Goal: Task Accomplishment & Management: Contribute content

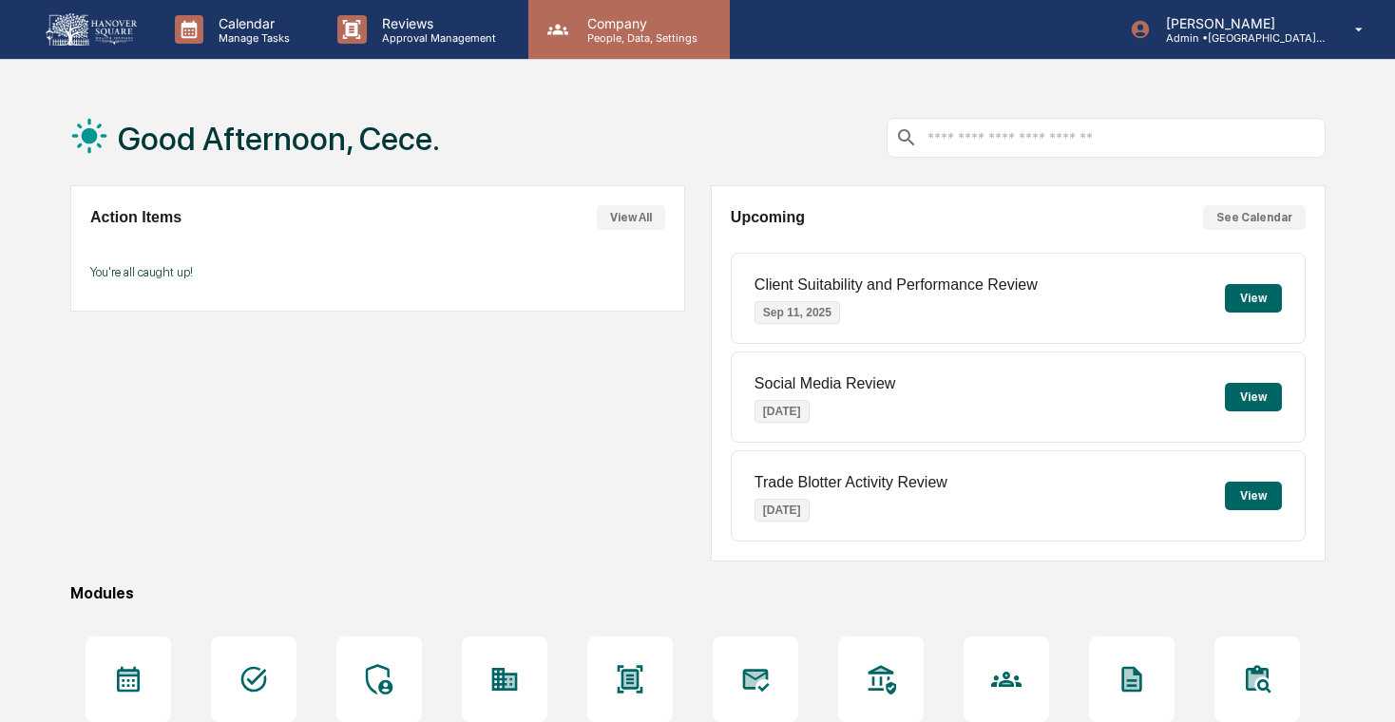
click at [594, 47] on div "Company People, Data, Settings" at bounding box center [628, 29] width 201 height 59
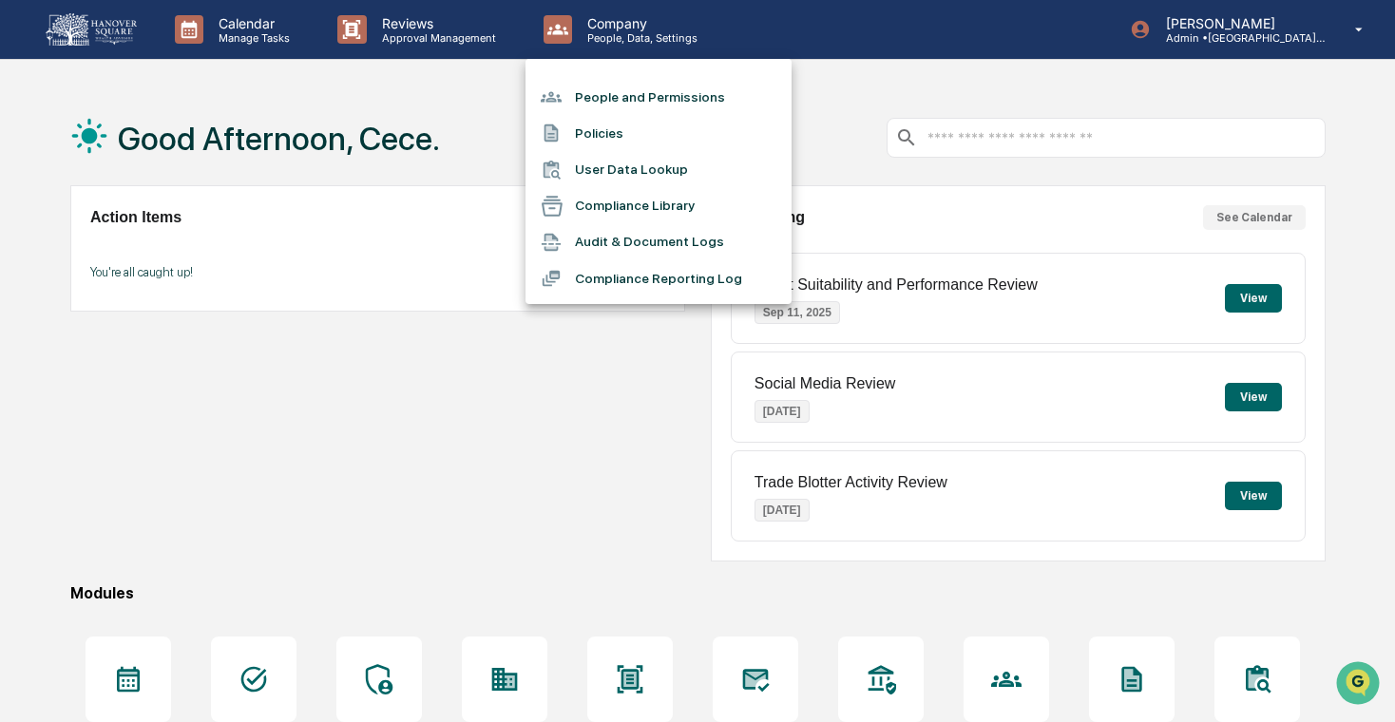
click at [608, 213] on li "Compliance Library" at bounding box center [658, 206] width 266 height 36
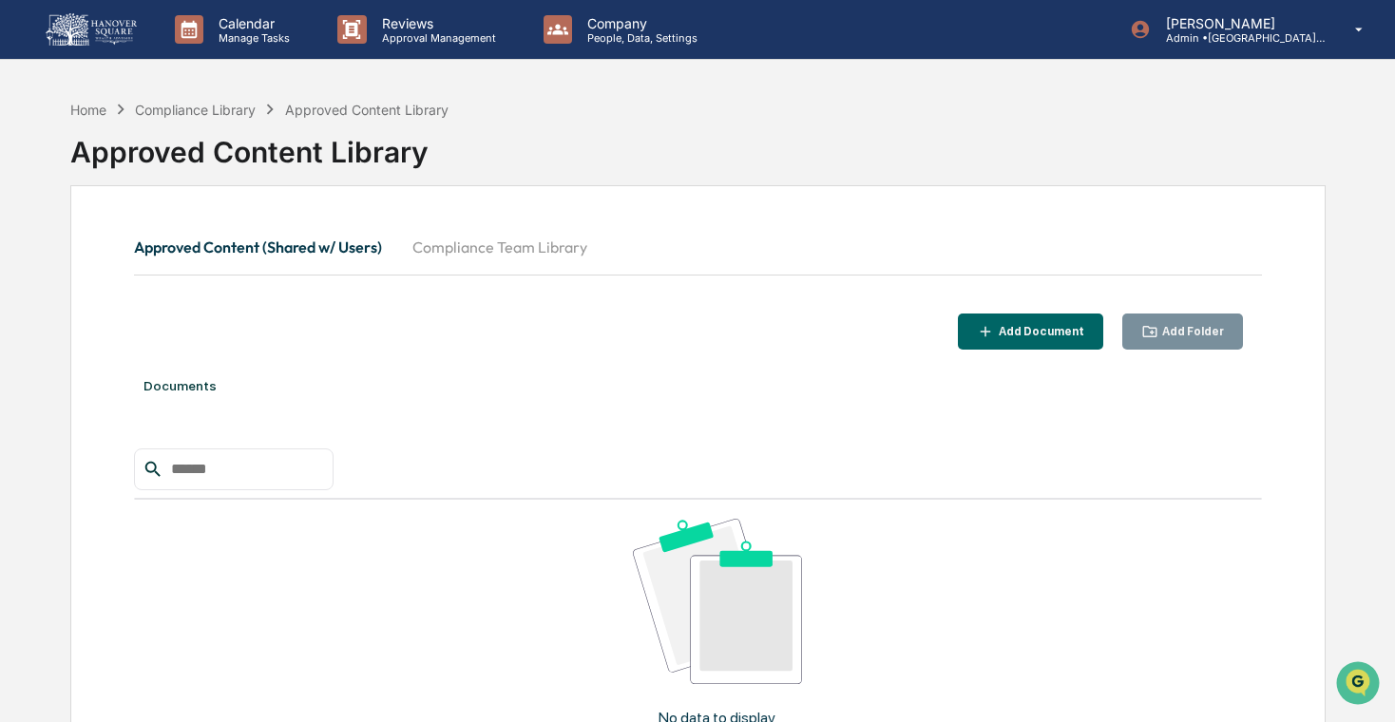
click at [513, 263] on button "Compliance Team Library" at bounding box center [499, 247] width 205 height 46
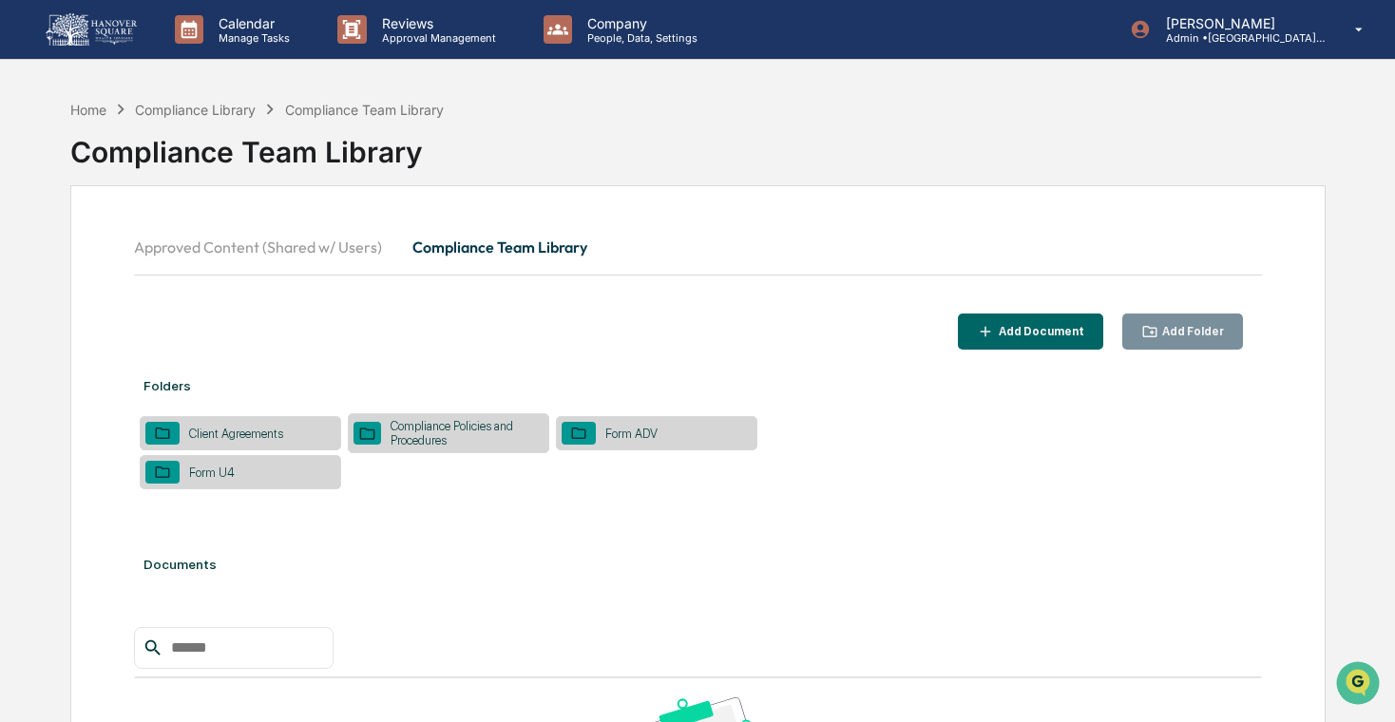
click at [453, 418] on div "Compliance Policies and Procedures" at bounding box center [448, 433] width 201 height 40
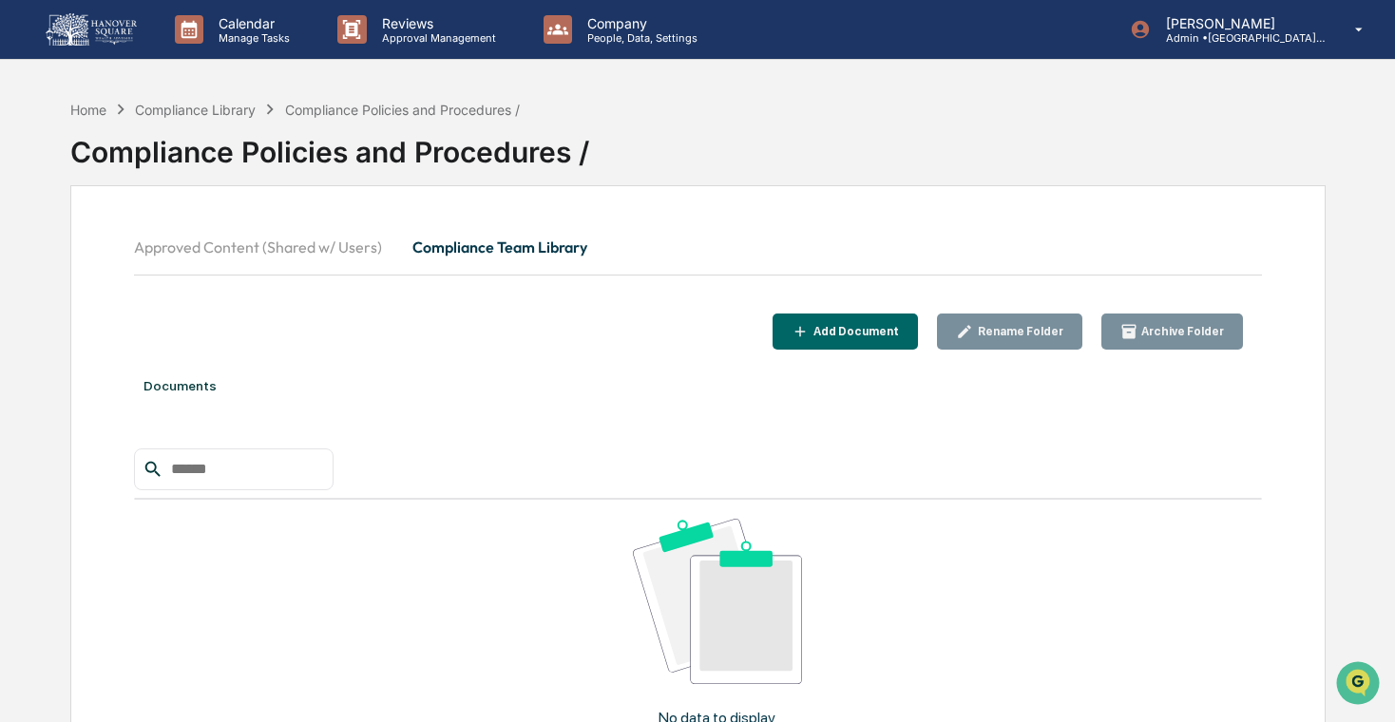
click at [831, 321] on button "Add Document" at bounding box center [845, 332] width 145 height 37
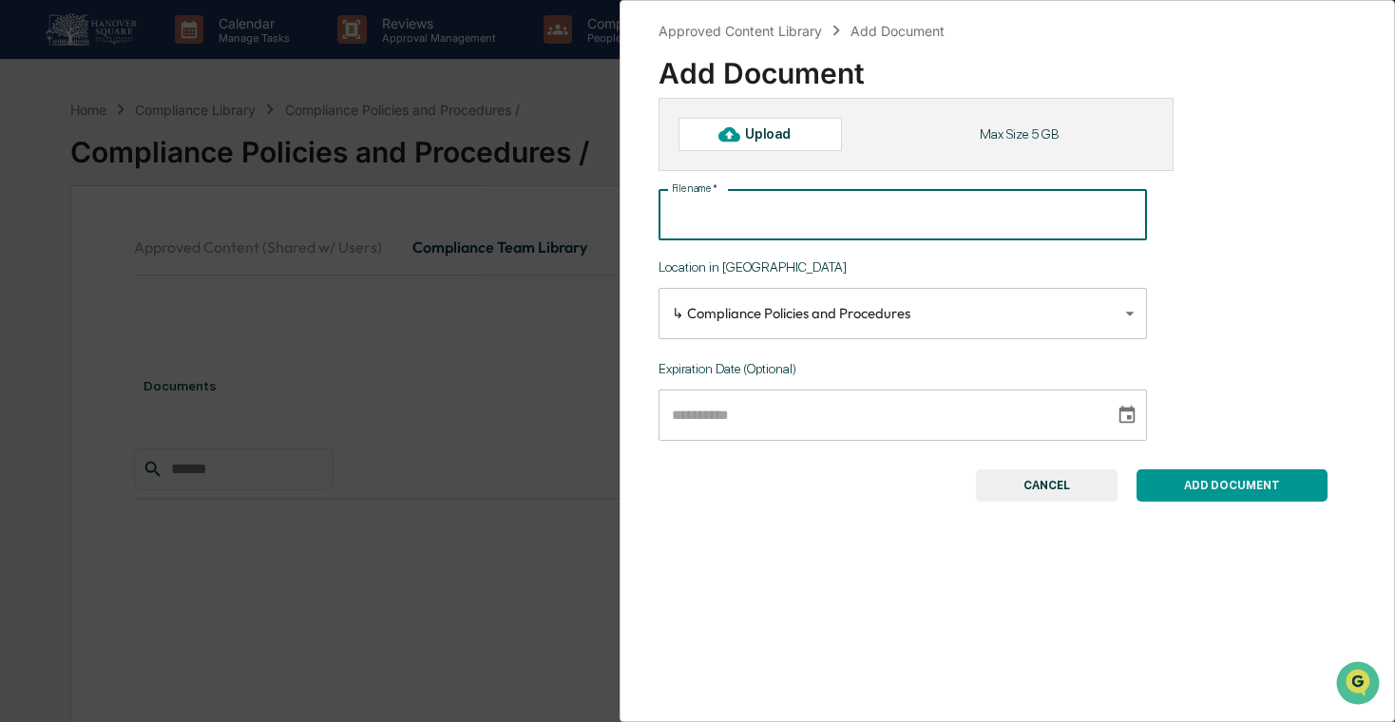
click at [798, 220] on input "File name   *" at bounding box center [903, 215] width 488 height 50
click at [760, 138] on div "Upload" at bounding box center [776, 133] width 62 height 15
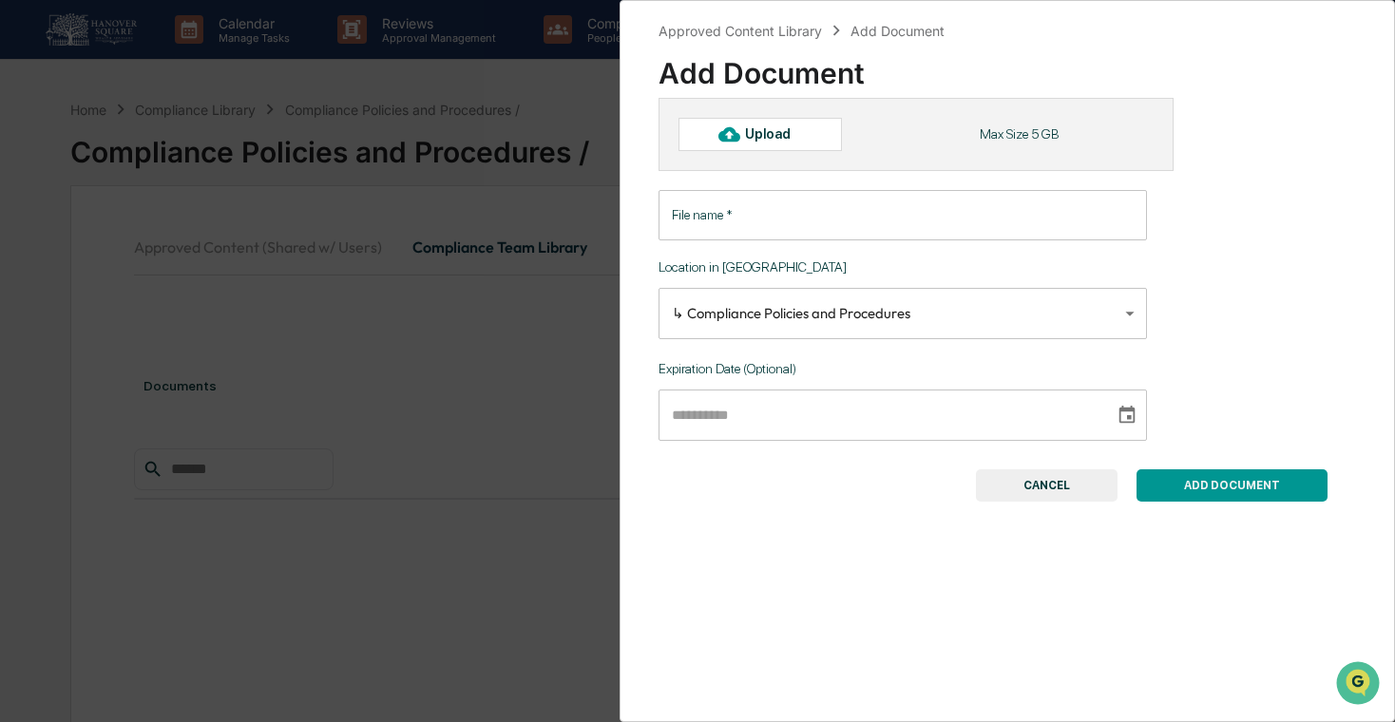
type input "**********"
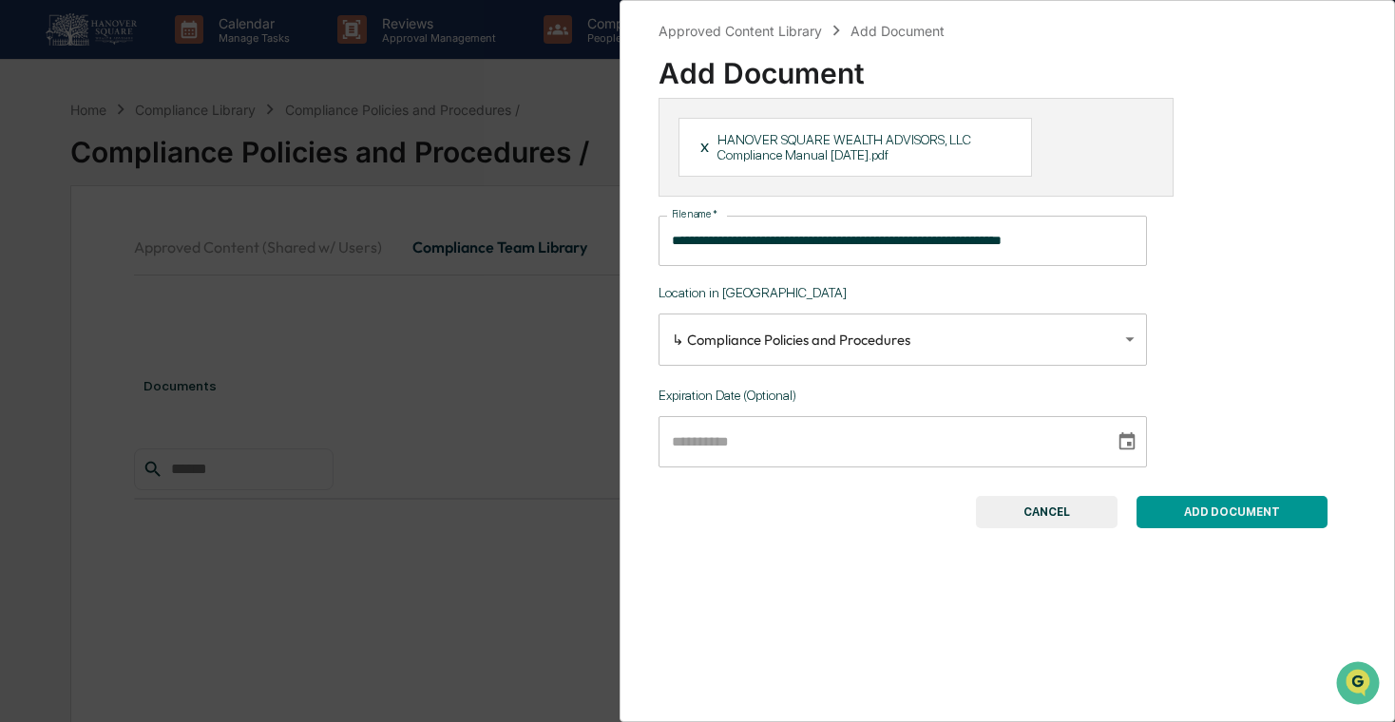
click at [1248, 527] on button "ADD DOCUMENT" at bounding box center [1231, 512] width 191 height 32
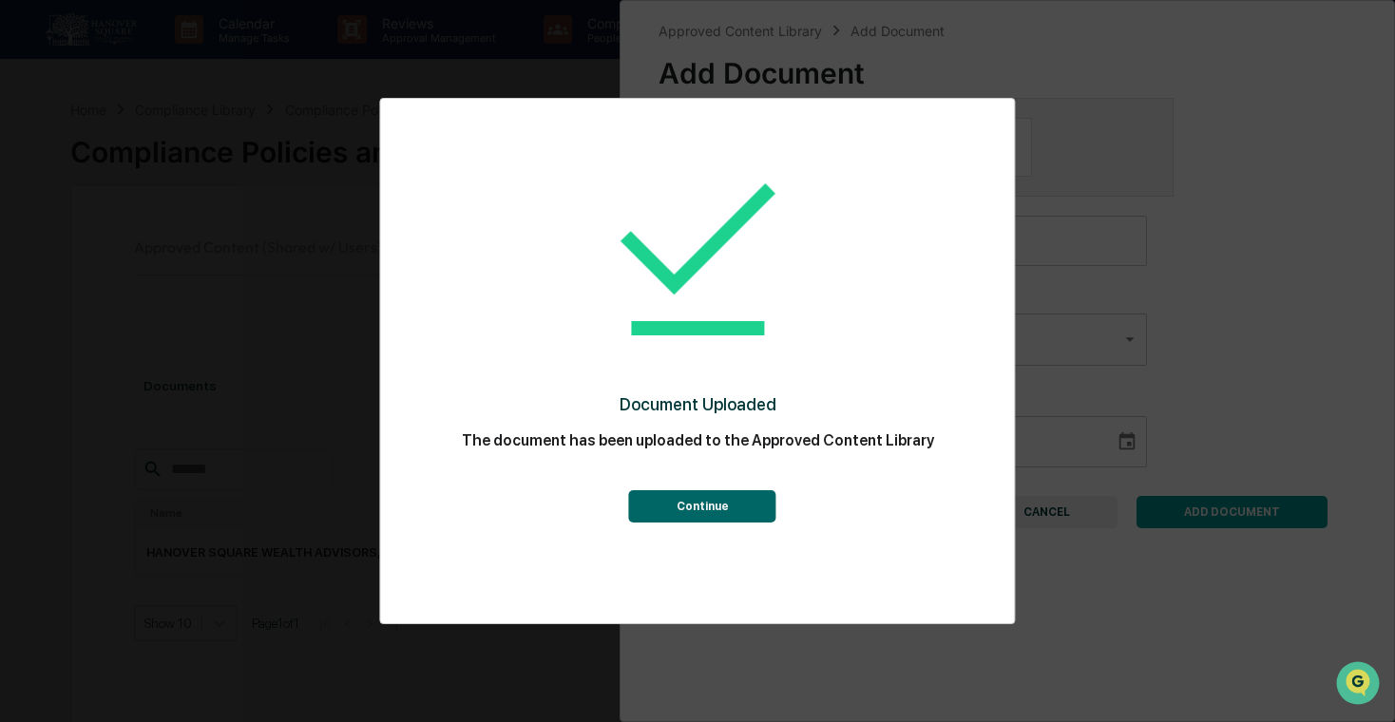
click at [690, 510] on button "Continue" at bounding box center [702, 506] width 147 height 32
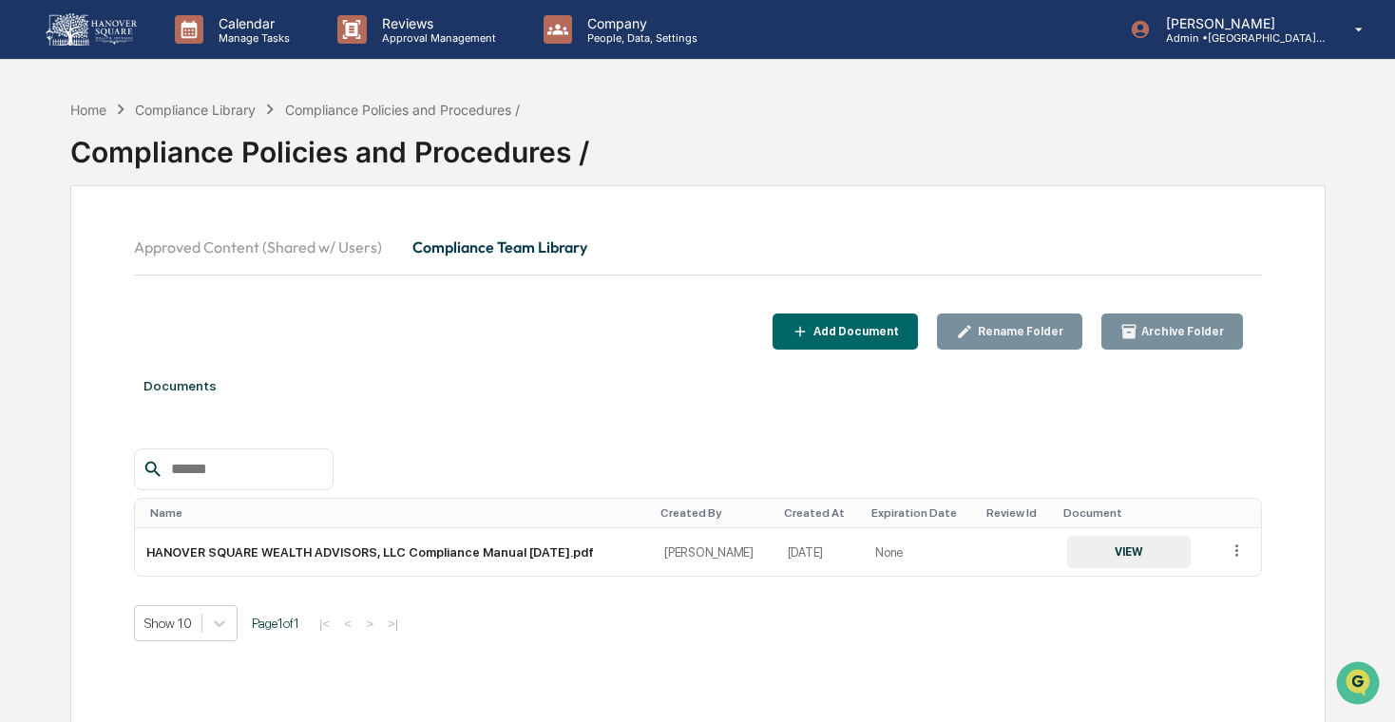
click at [316, 257] on button "Approved Content (Shared w/ Users)" at bounding box center [265, 247] width 263 height 46
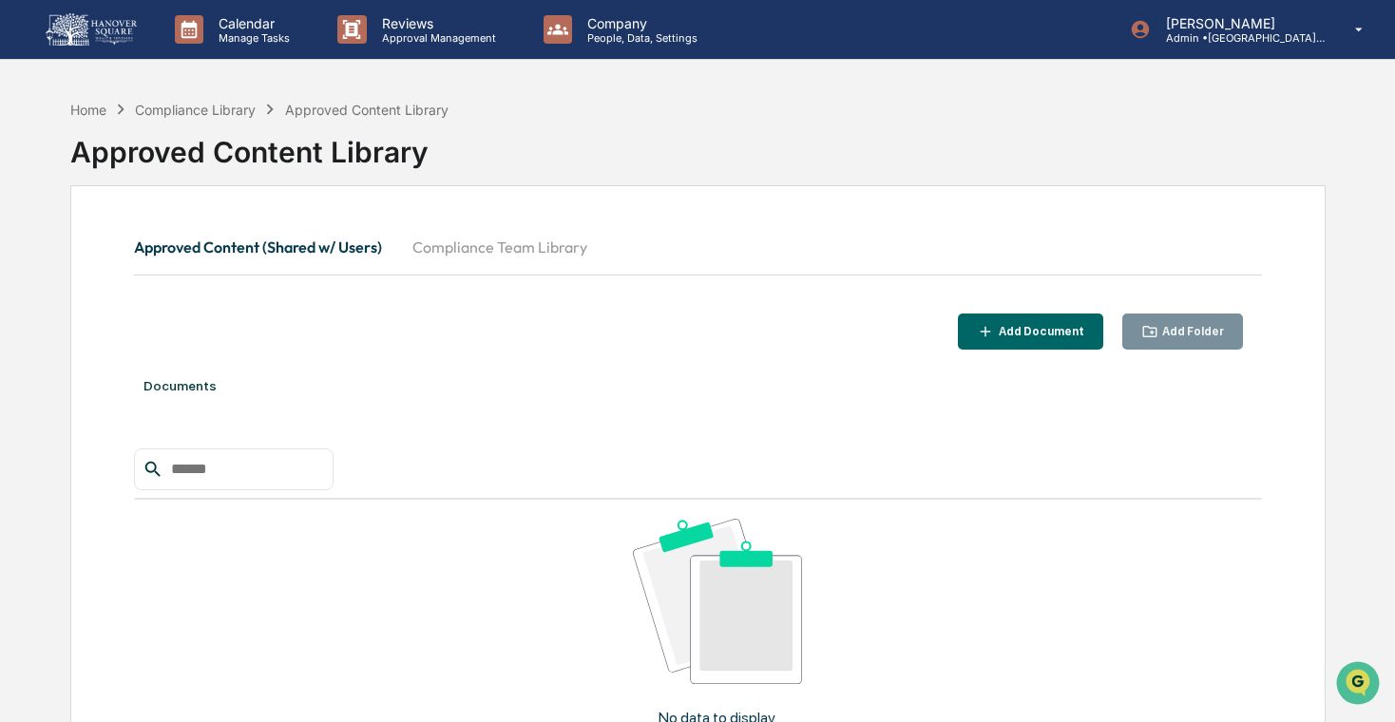
click at [446, 251] on button "Compliance Team Library" at bounding box center [499, 247] width 205 height 46
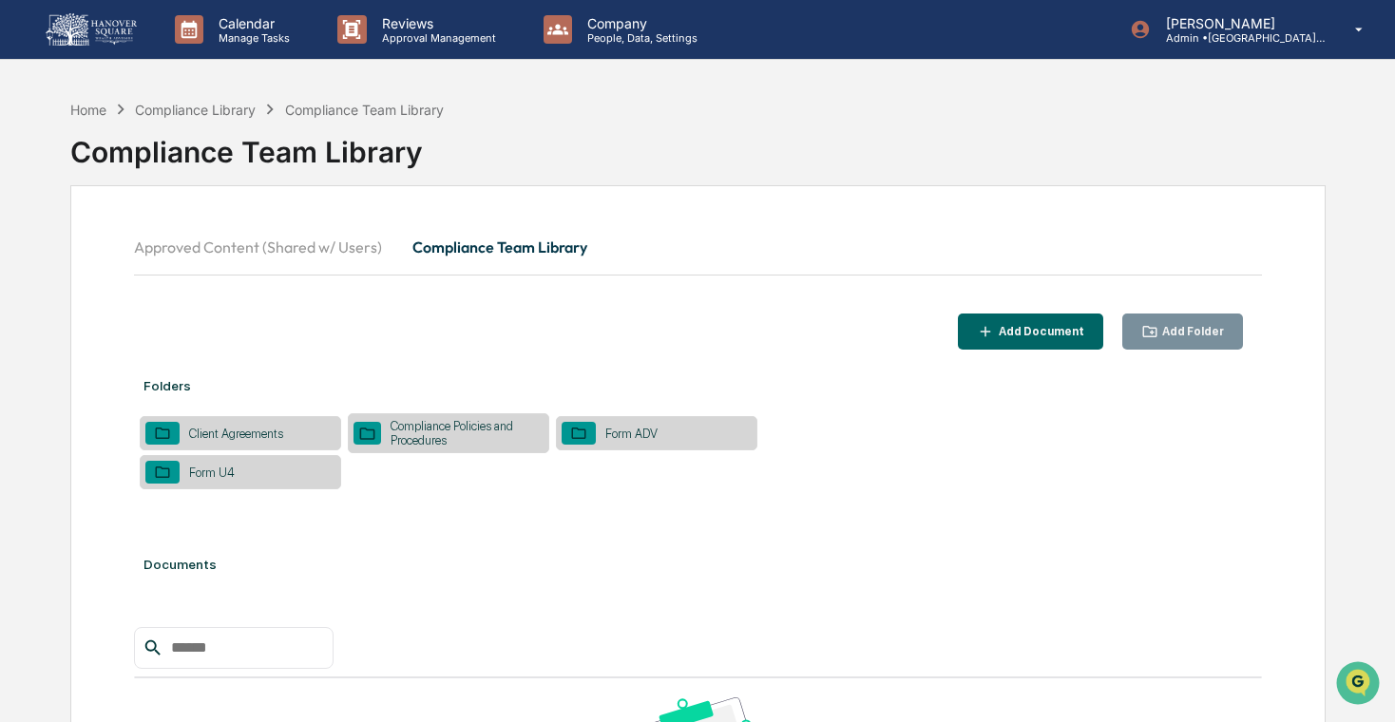
click at [439, 442] on div "Compliance Policies and Procedures" at bounding box center [462, 433] width 162 height 29
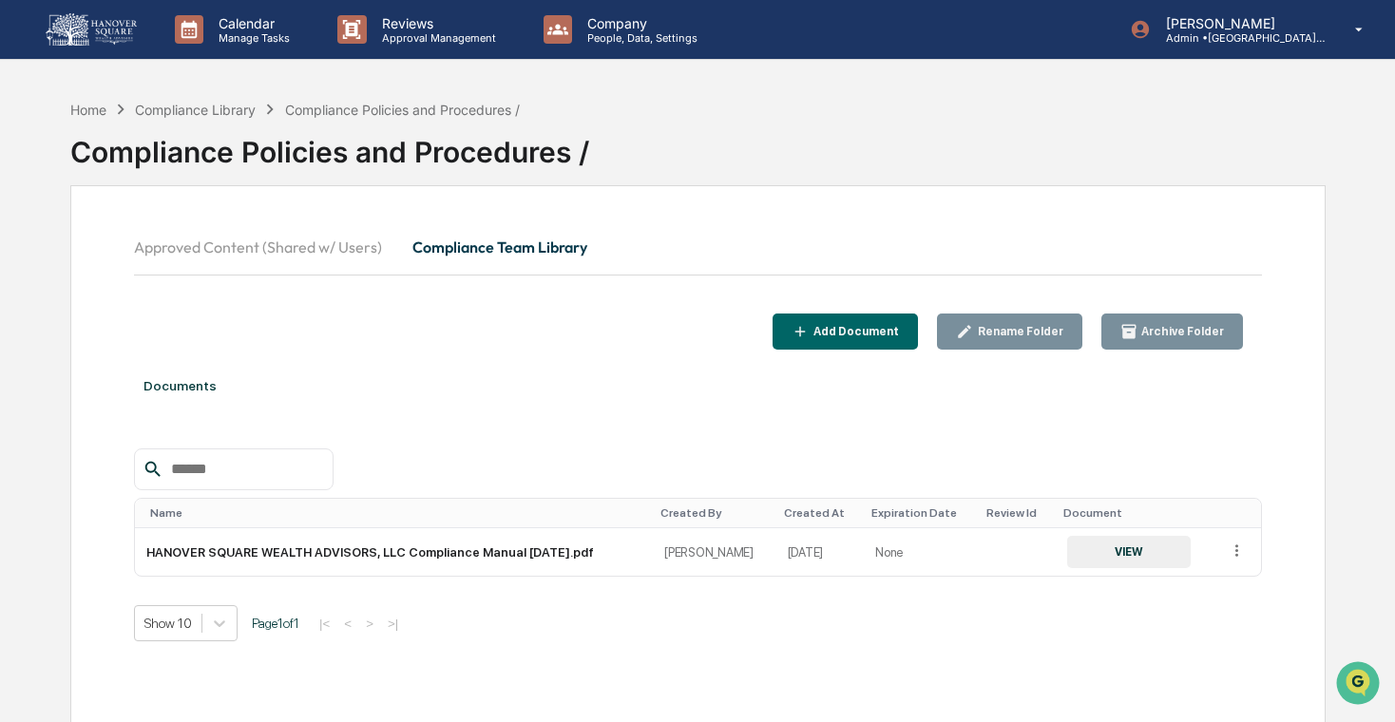
click at [266, 267] on button "Approved Content (Shared w/ Users)" at bounding box center [265, 247] width 263 height 46
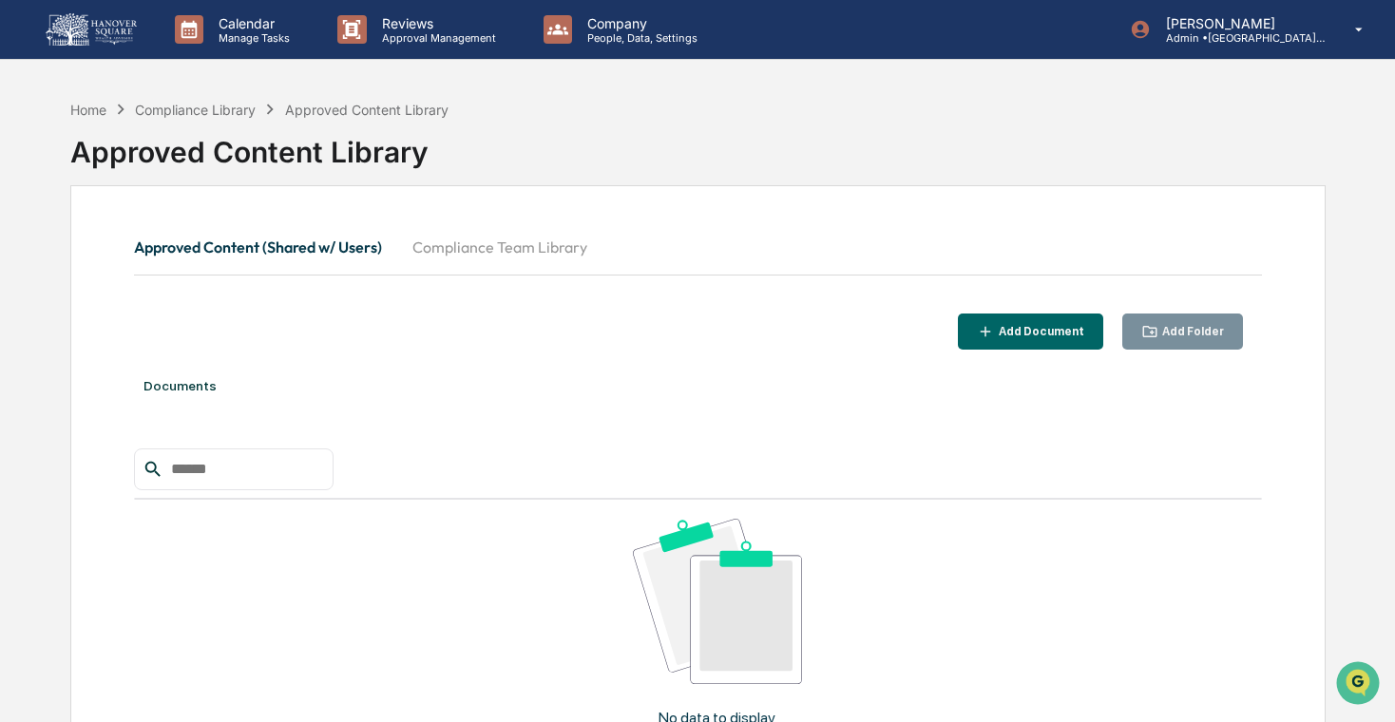
click at [431, 235] on button "Compliance Team Library" at bounding box center [499, 247] width 205 height 46
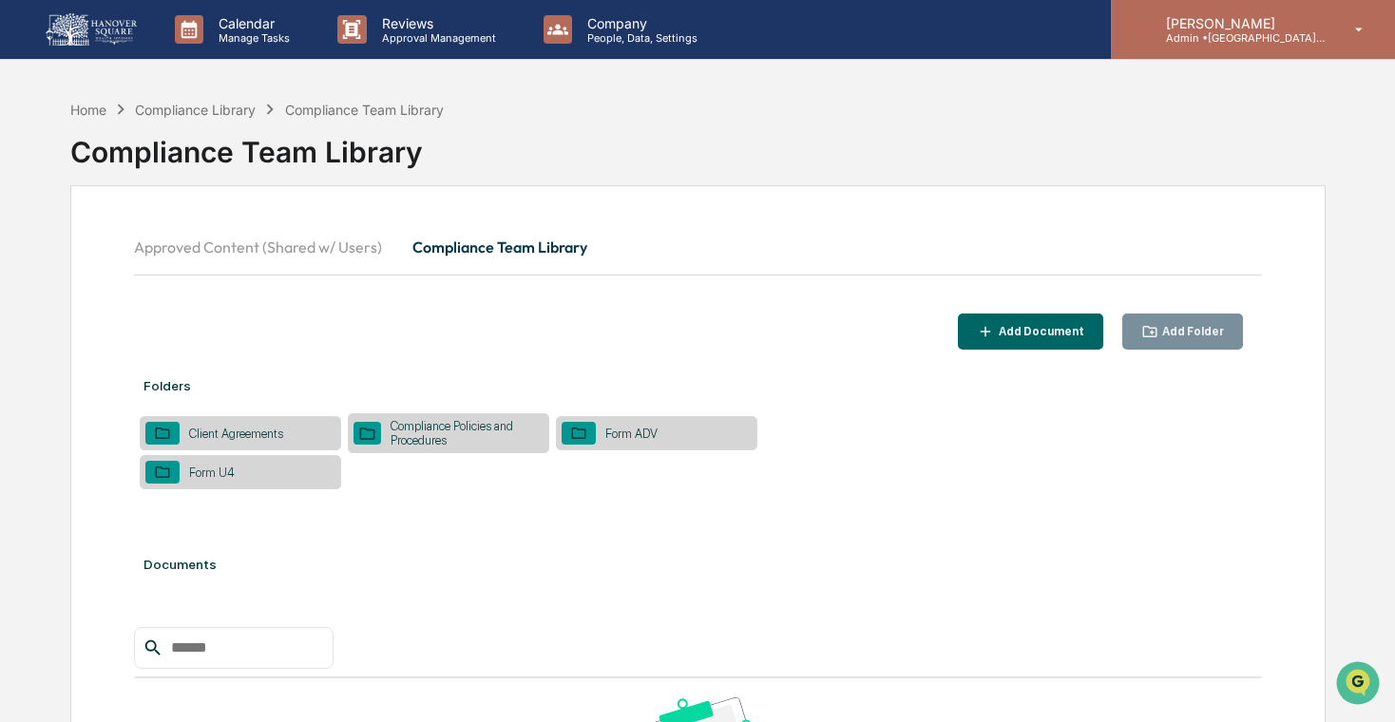
click at [1164, 40] on p "Admin • [GEOGRAPHIC_DATA] Wealth Advisors" at bounding box center [1239, 37] width 177 height 13
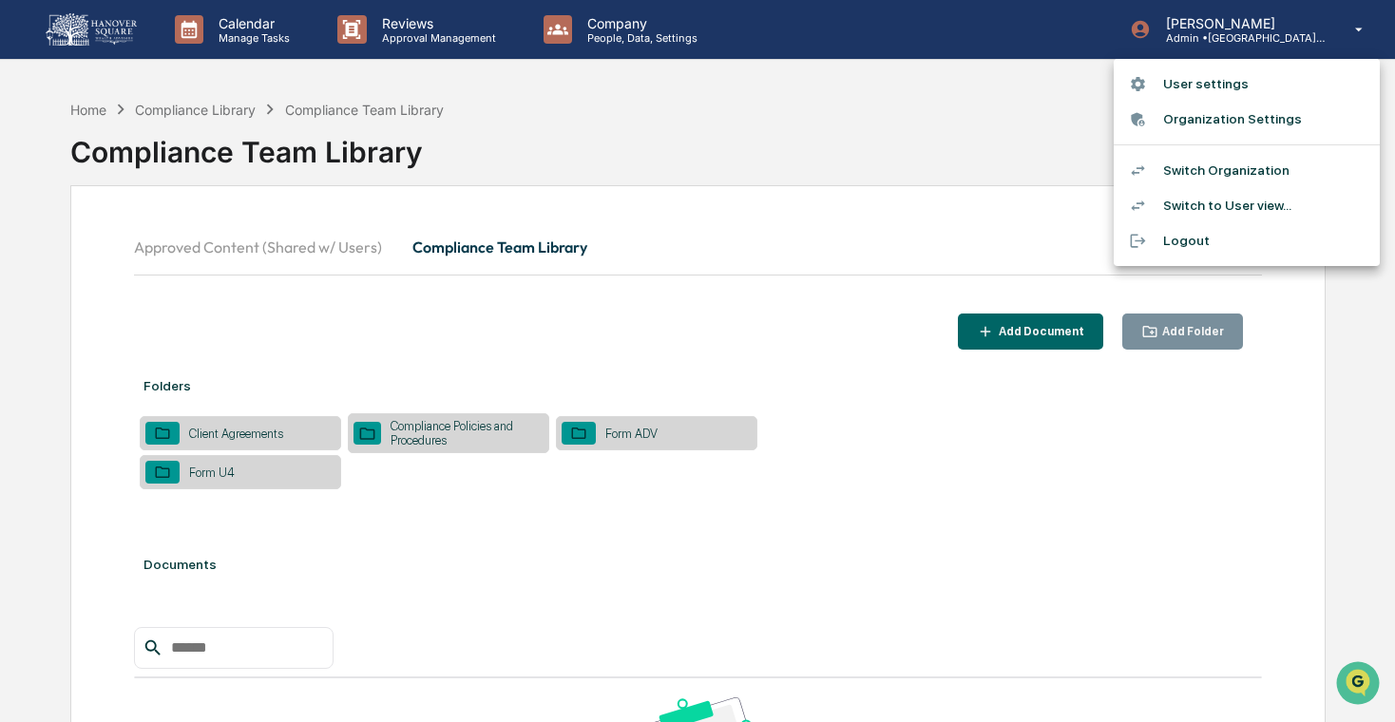
click at [1170, 167] on li "Switch Organization" at bounding box center [1247, 170] width 266 height 35
